Goal: Task Accomplishment & Management: Complete application form

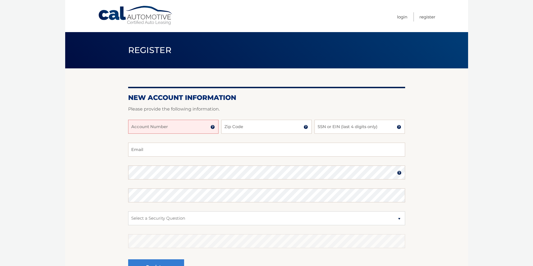
click at [214, 128] on img at bounding box center [212, 127] width 4 height 4
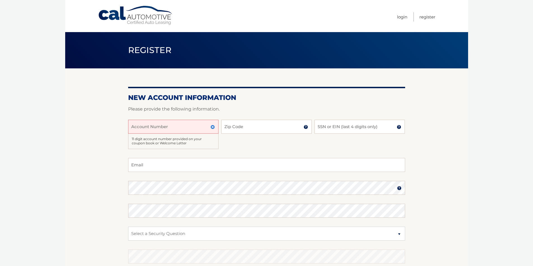
click at [214, 127] on img at bounding box center [212, 127] width 4 height 4
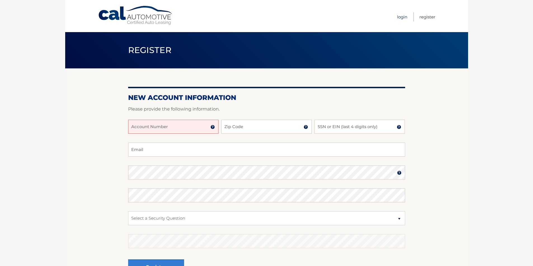
click at [397, 18] on link "Login" at bounding box center [402, 16] width 10 height 9
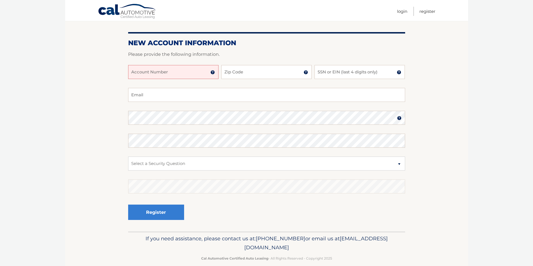
scroll to position [63, 0]
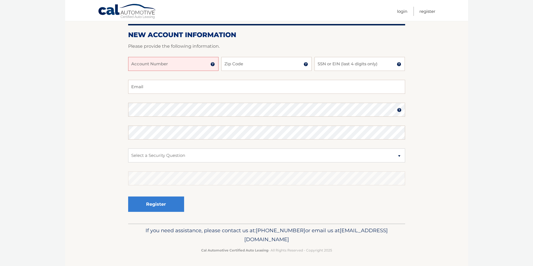
click at [213, 65] on img at bounding box center [212, 64] width 4 height 4
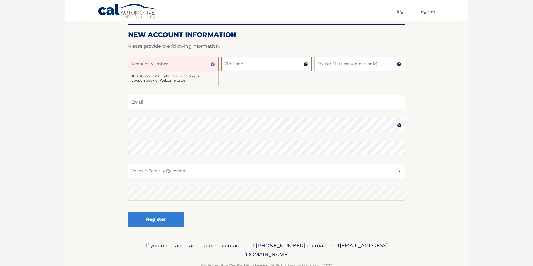
click at [299, 65] on input "Zip Code" at bounding box center [266, 64] width 90 height 14
click at [306, 62] on img at bounding box center [305, 64] width 4 height 4
click at [398, 65] on img at bounding box center [398, 64] width 4 height 4
